Goal: Navigation & Orientation: Find specific page/section

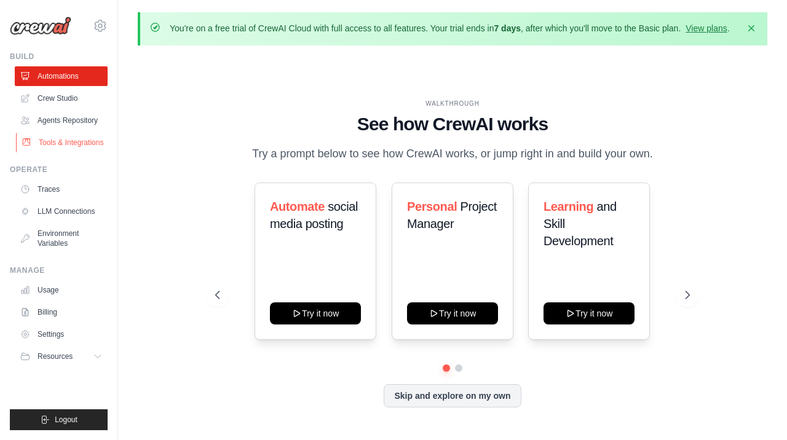
click at [84, 140] on link "Tools & Integrations" at bounding box center [62, 143] width 93 height 20
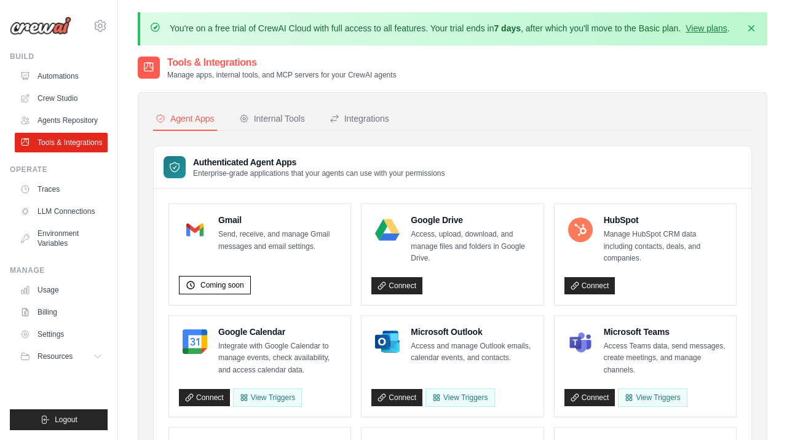
click at [752, 73] on div "Tools & Integrations Manage apps, internal tools, and MCP servers for your Crew…" at bounding box center [453, 67] width 630 height 25
click at [751, 31] on icon "button" at bounding box center [751, 28] width 12 height 12
